Goal: Answer question/provide support: Answer question/provide support

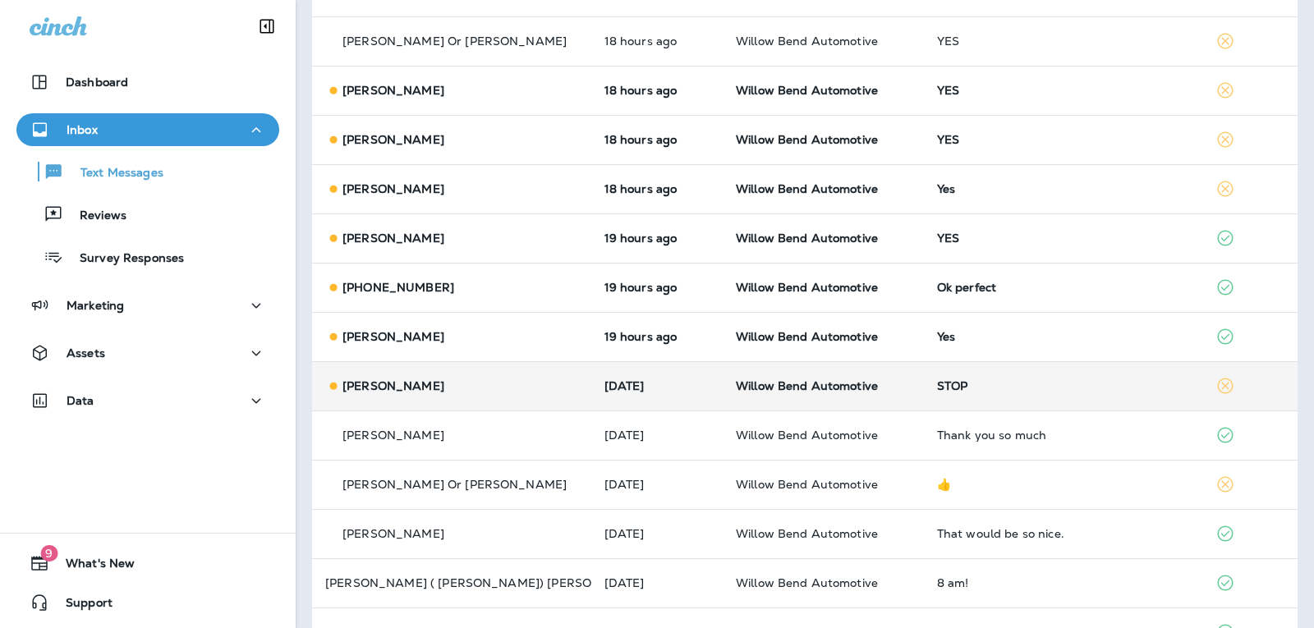
scroll to position [164, 0]
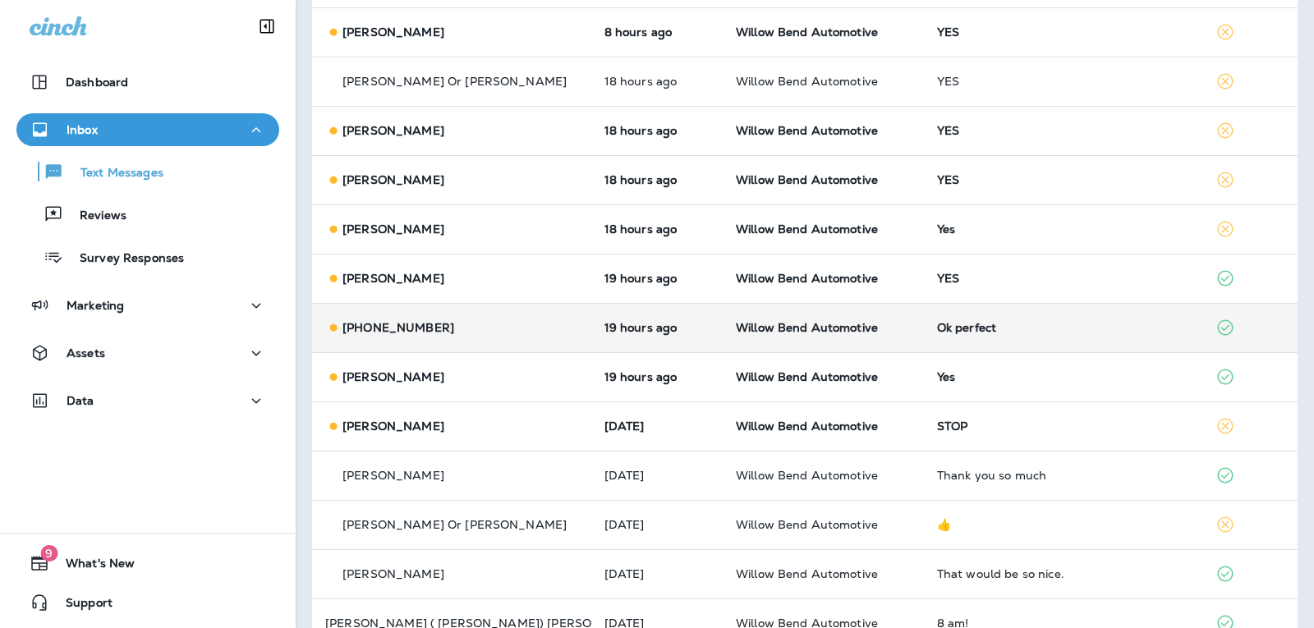
click at [937, 333] on div "Ok perfect" at bounding box center [1063, 327] width 253 height 13
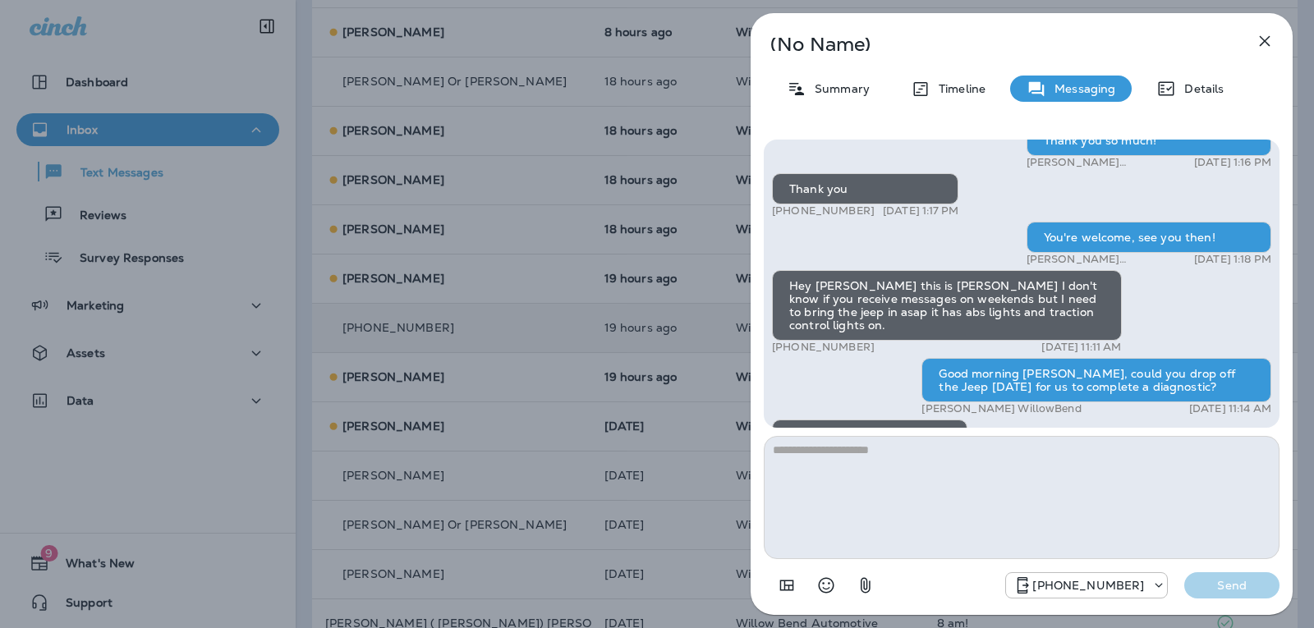
scroll to position [-493, 0]
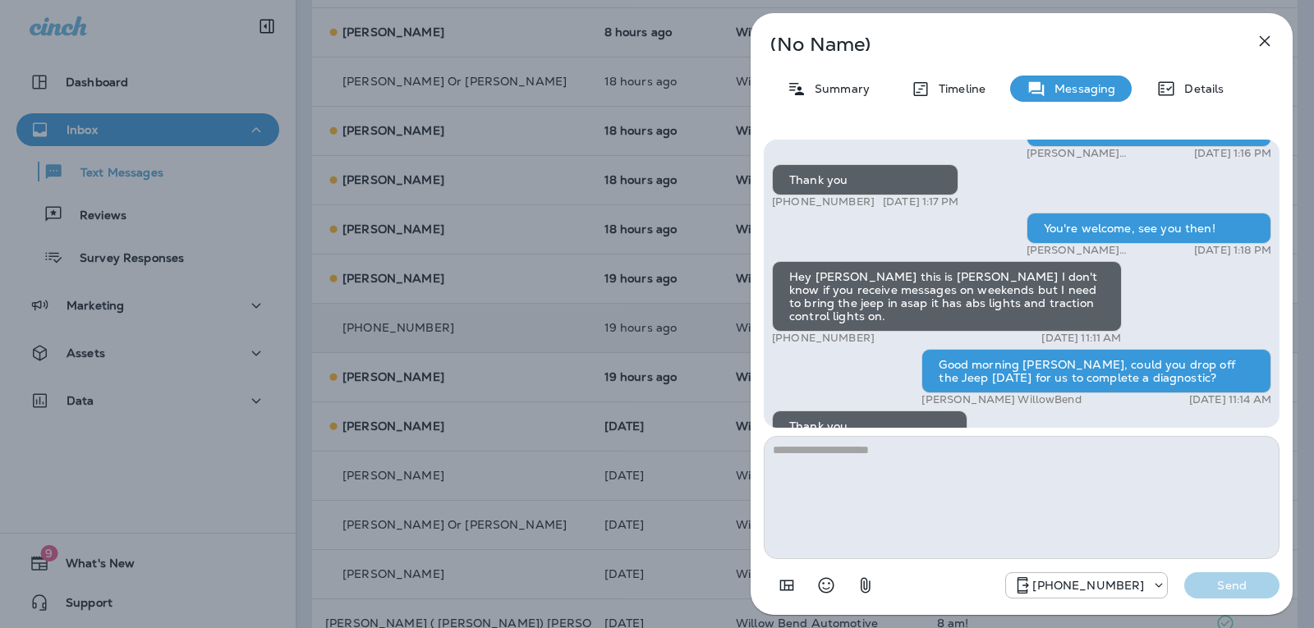
click at [1269, 41] on icon "button" at bounding box center [1265, 41] width 20 height 20
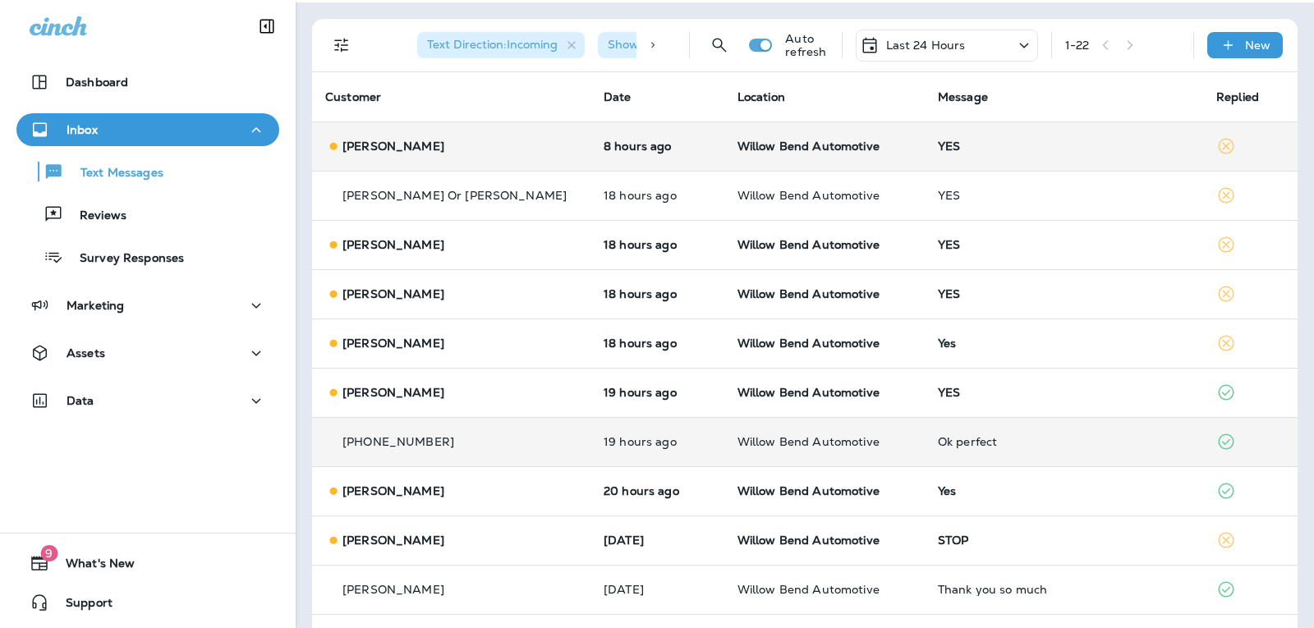
scroll to position [164, 0]
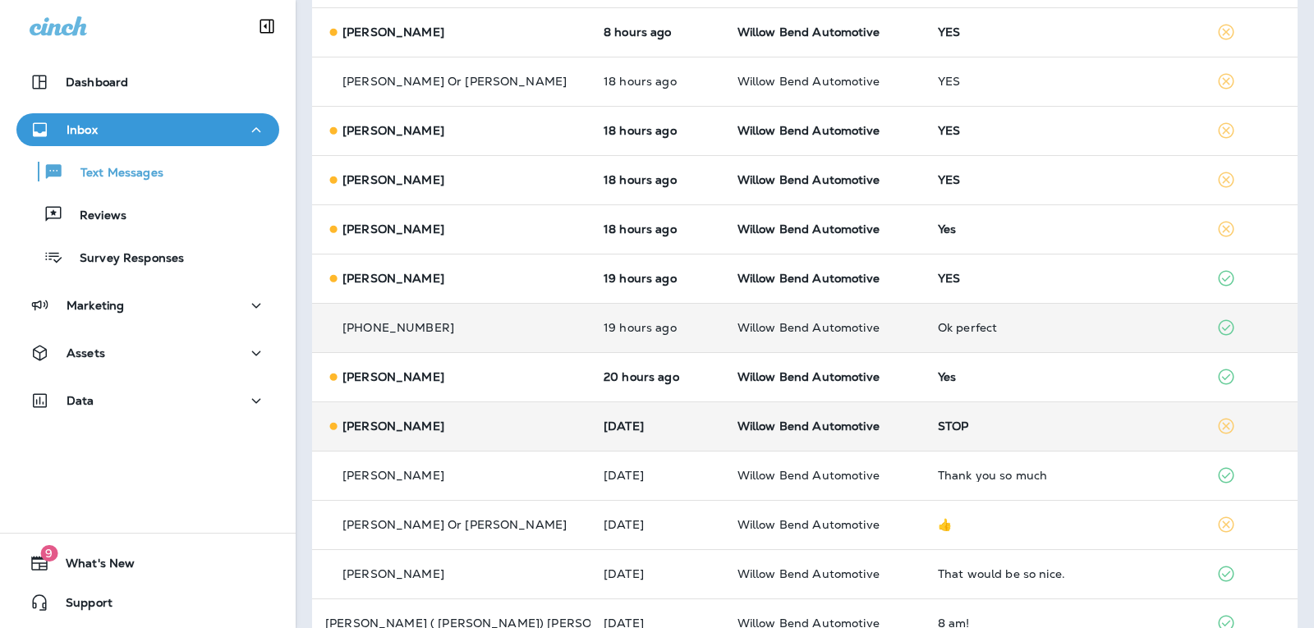
click at [963, 425] on div "STOP" at bounding box center [1064, 426] width 252 height 13
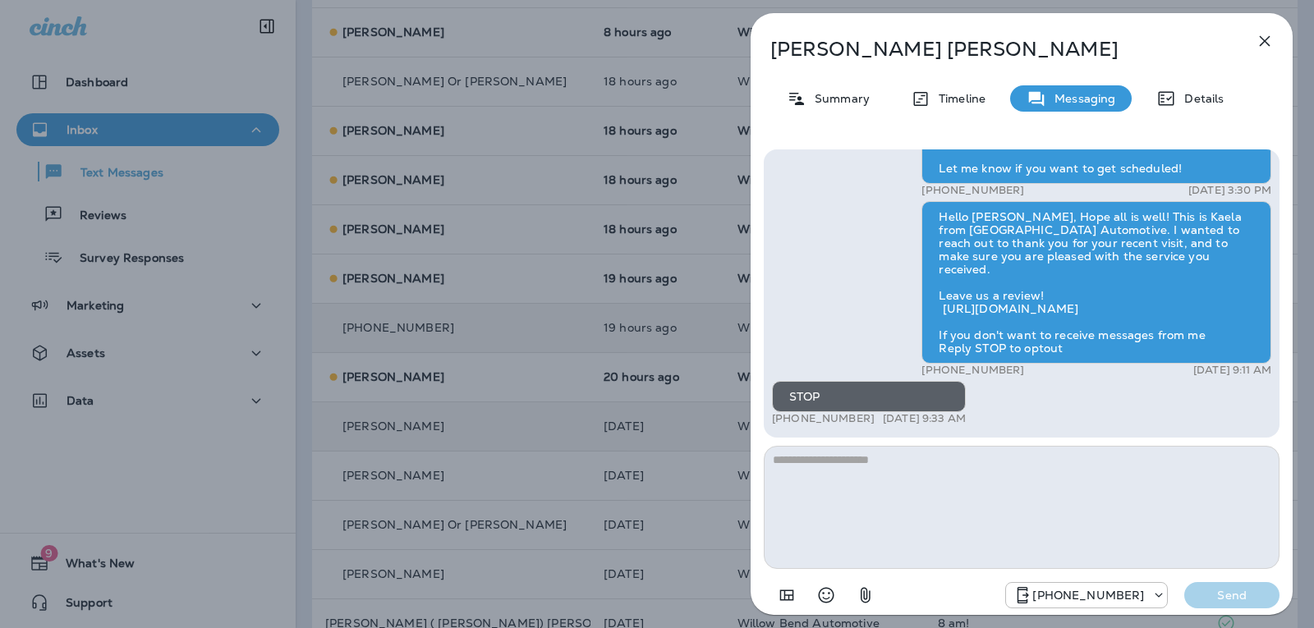
click at [1269, 41] on icon "button" at bounding box center [1265, 41] width 20 height 20
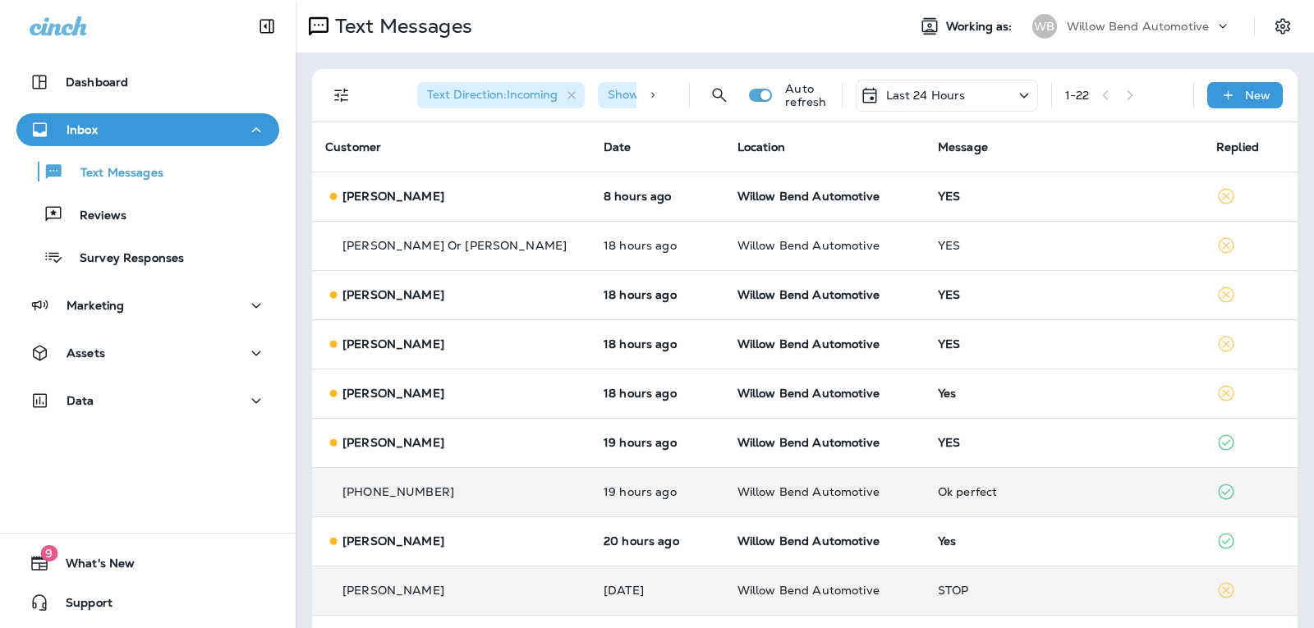
click at [915, 106] on div "Last 24 Hours" at bounding box center [947, 96] width 182 height 32
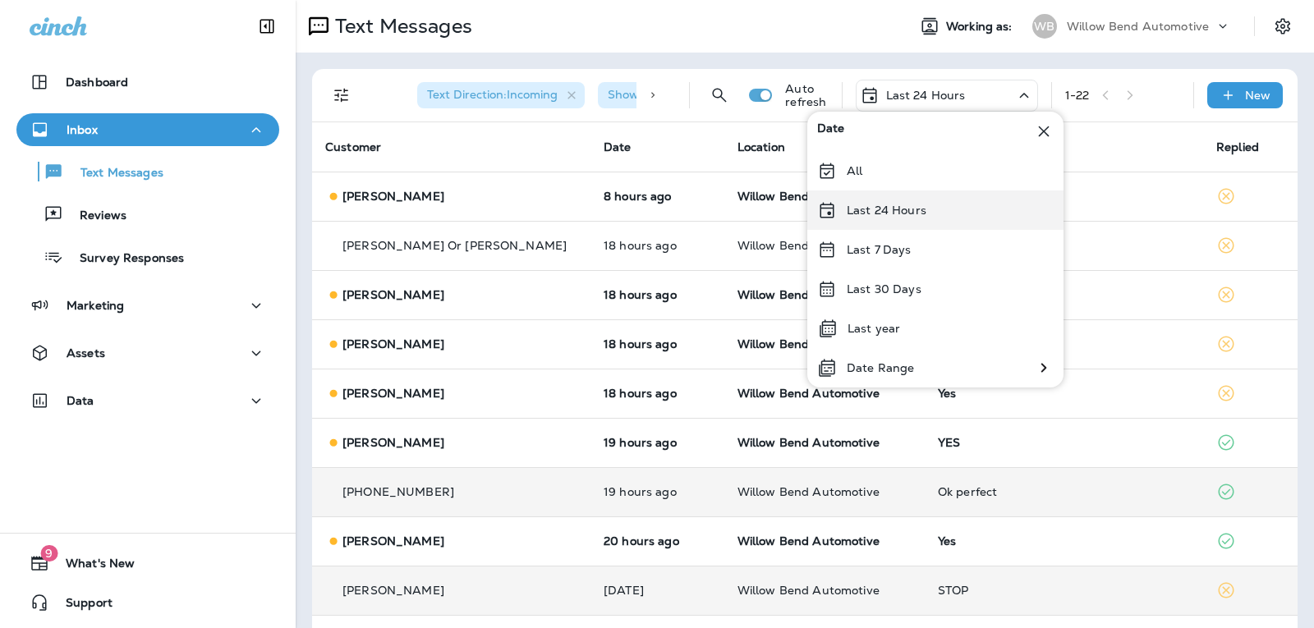
click at [918, 206] on p "Last 24 Hours" at bounding box center [887, 210] width 80 height 13
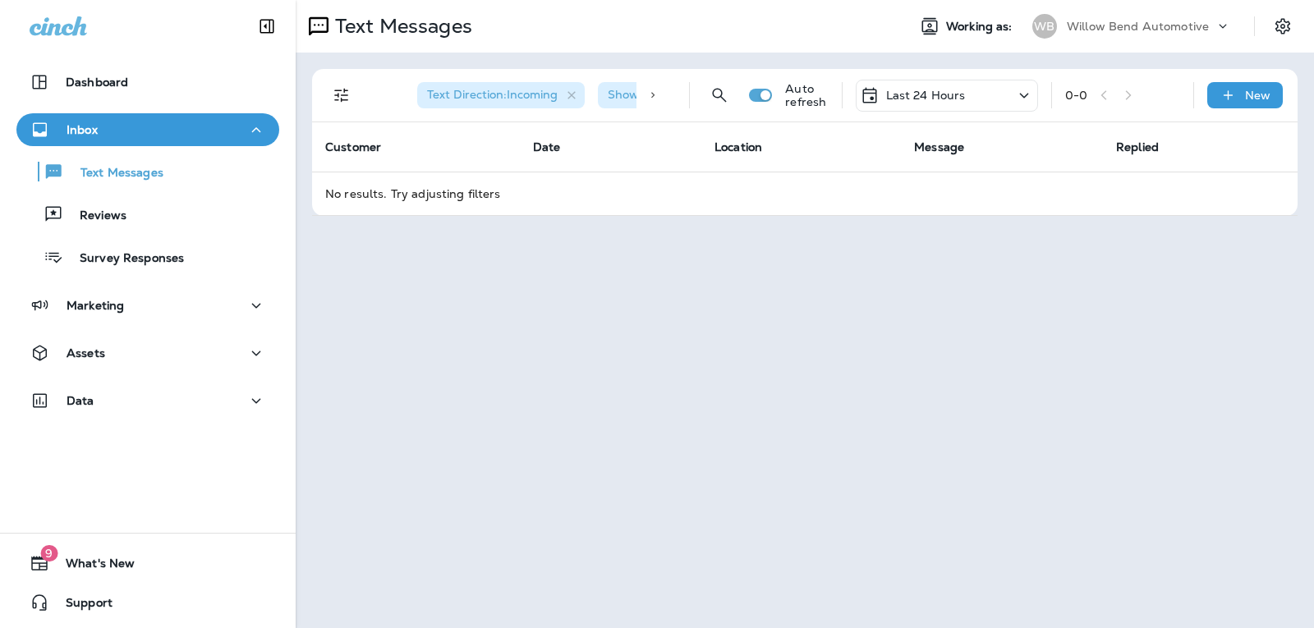
click at [968, 98] on div "Last 24 Hours" at bounding box center [947, 96] width 182 height 32
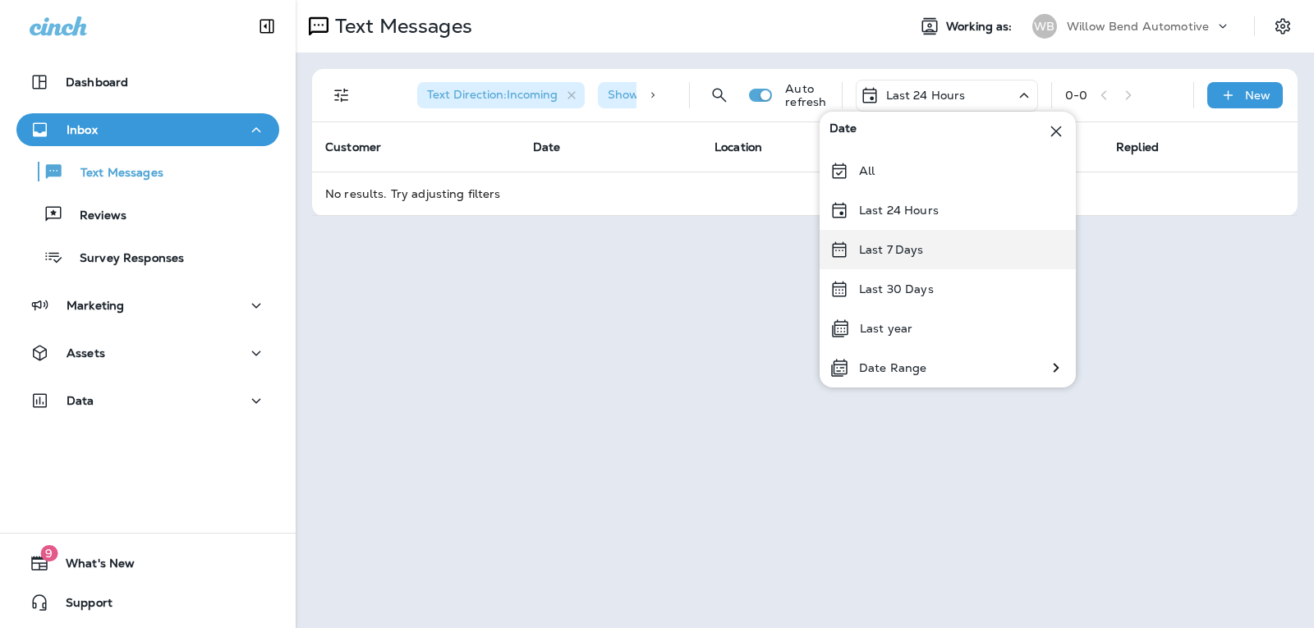
click at [968, 251] on div "Last 7 Days" at bounding box center [948, 249] width 256 height 39
